Goal: Navigation & Orientation: Find specific page/section

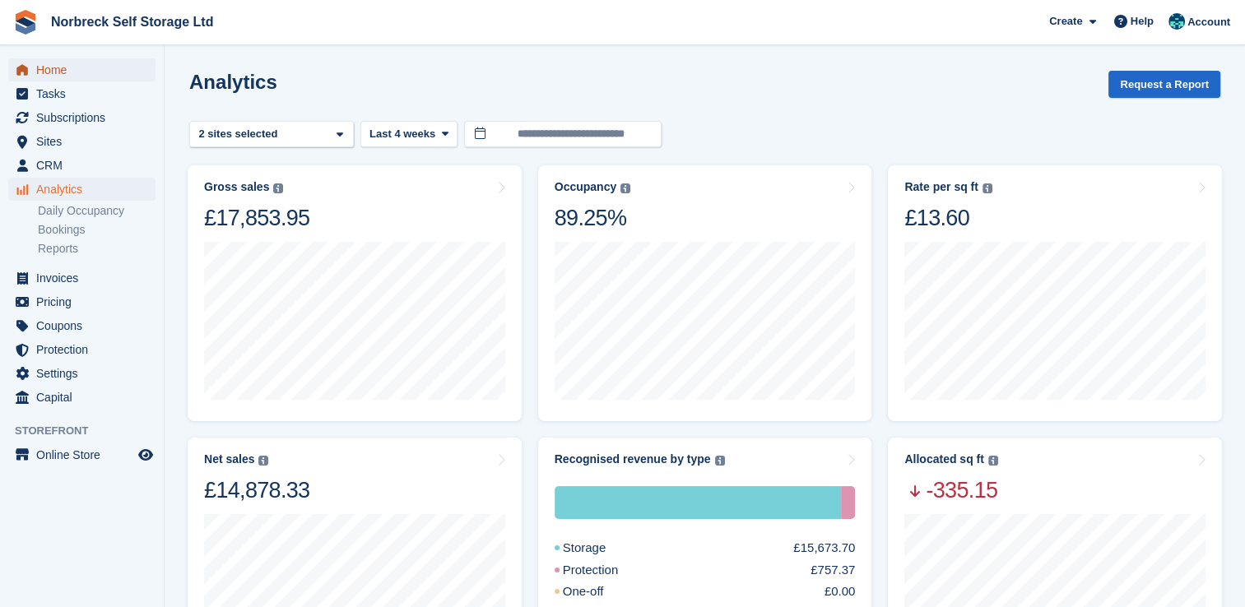
click at [46, 73] on span "Home" at bounding box center [85, 69] width 99 height 23
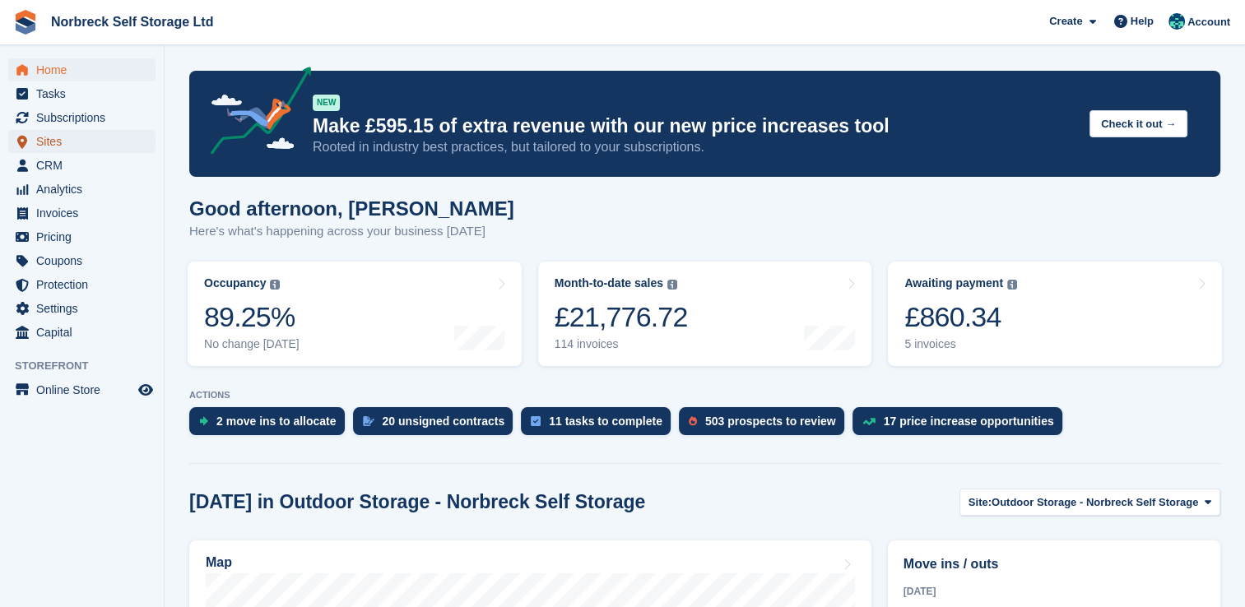
click at [56, 140] on span "Sites" at bounding box center [85, 141] width 99 height 23
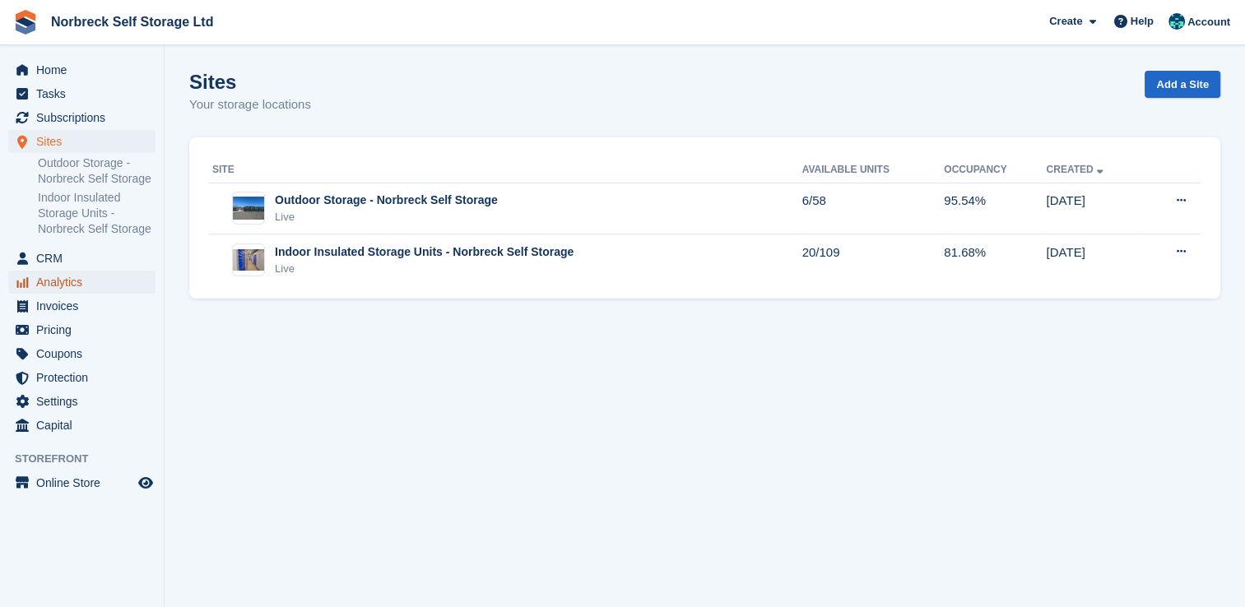
click at [52, 281] on span "Analytics" at bounding box center [85, 282] width 99 height 23
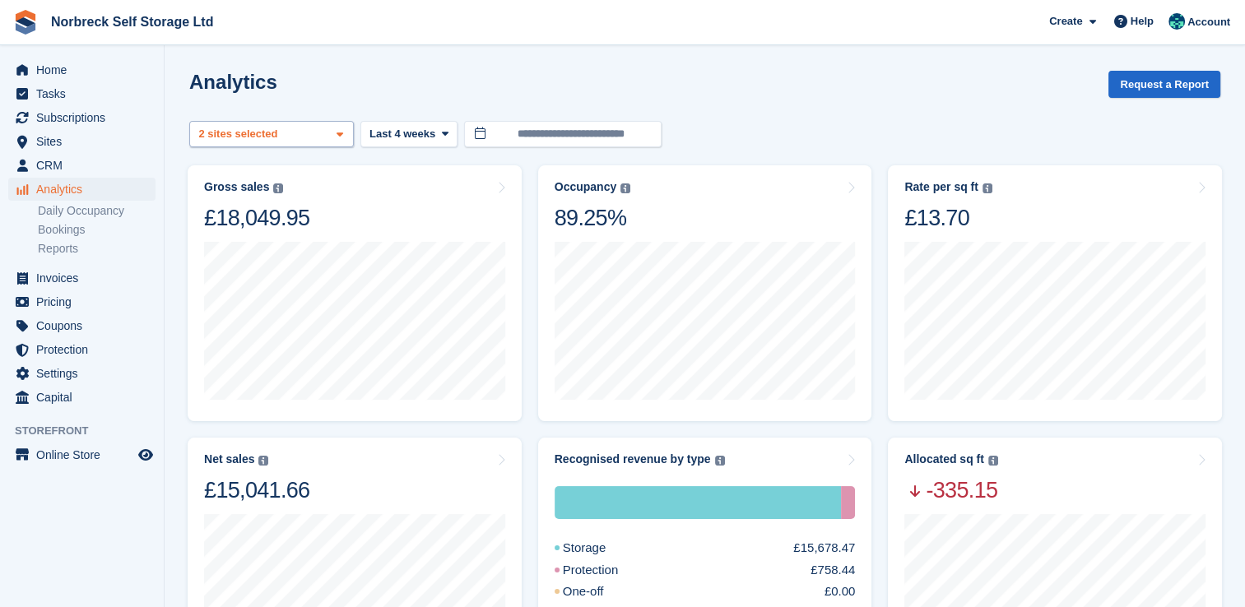
click at [334, 139] on span at bounding box center [339, 134] width 13 height 13
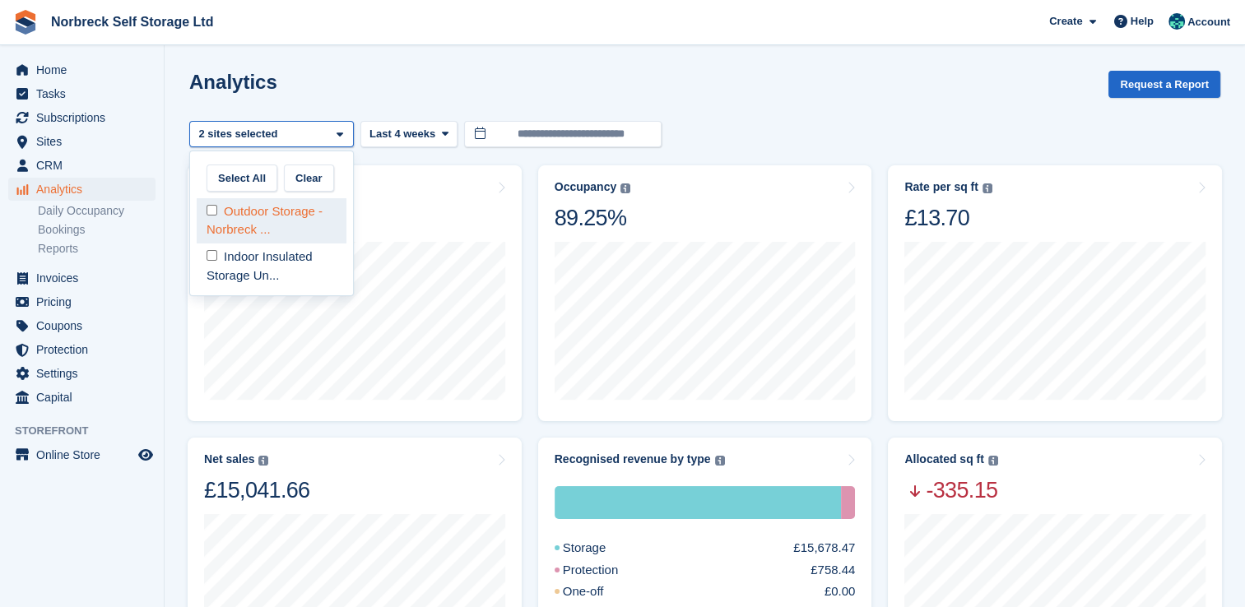
click at [265, 213] on div "Outdoor Storage - Norbreck ..." at bounding box center [272, 220] width 150 height 45
select select "****"
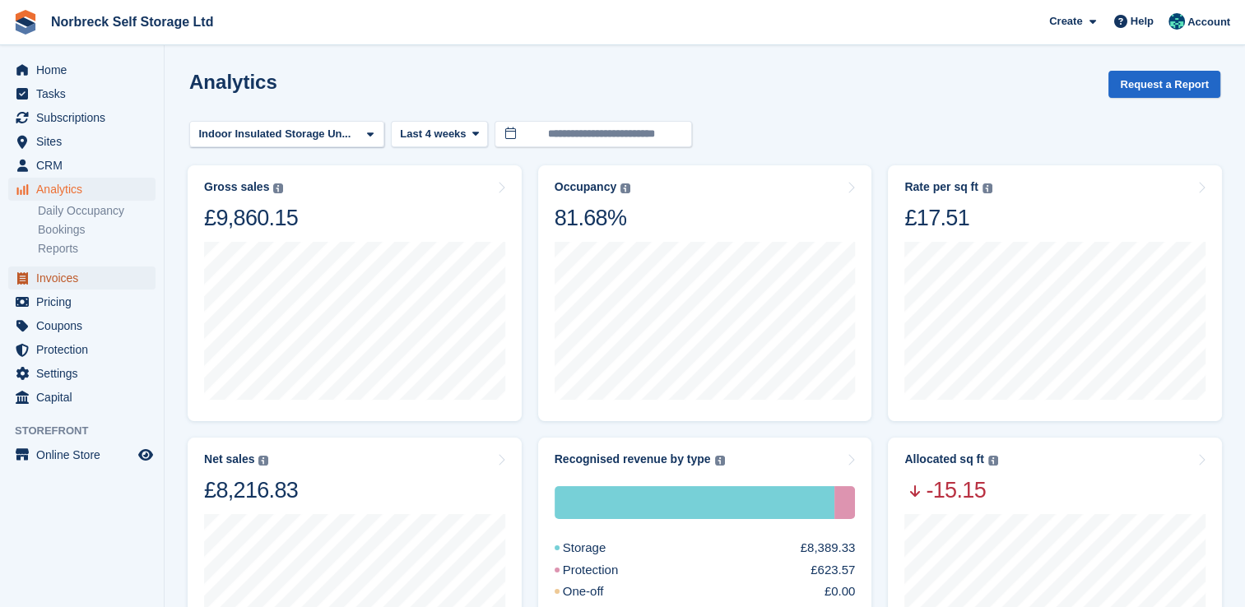
click at [69, 276] on span "Invoices" at bounding box center [85, 278] width 99 height 23
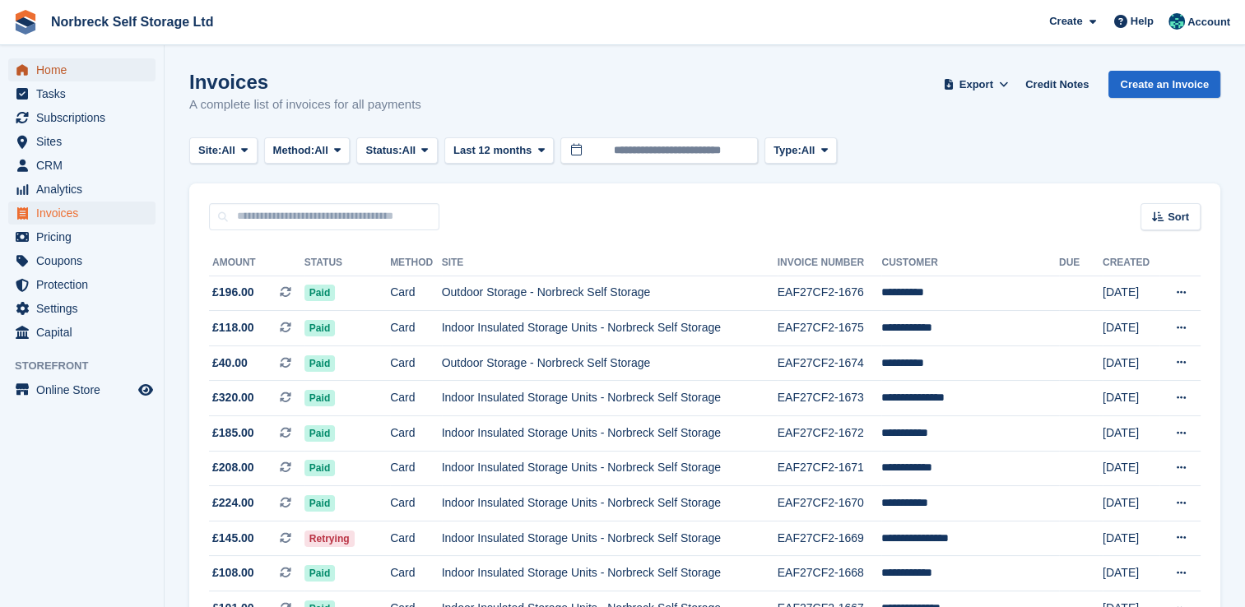
click at [53, 67] on span "Home" at bounding box center [85, 69] width 99 height 23
